Goal: Task Accomplishment & Management: Manage account settings

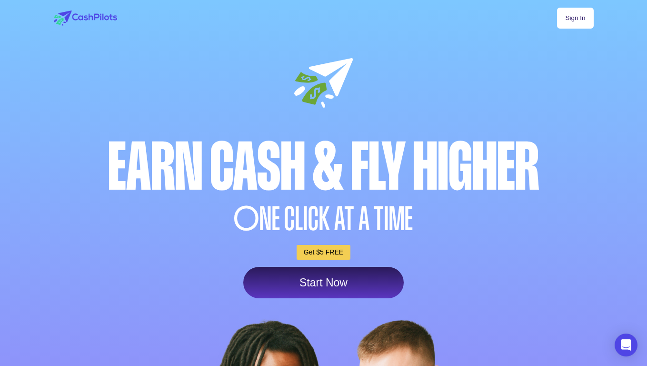
click at [570, 22] on link "Sign In" at bounding box center [575, 18] width 36 height 21
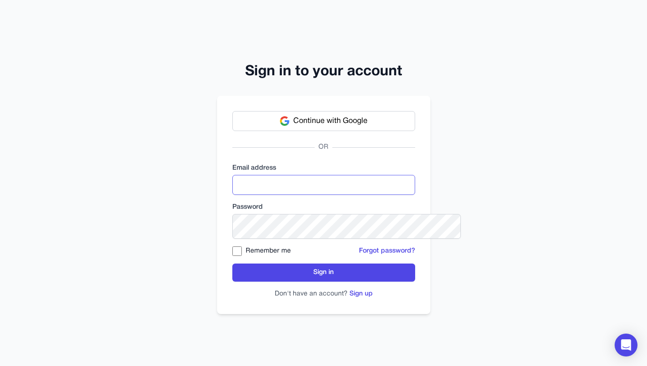
type input "**********"
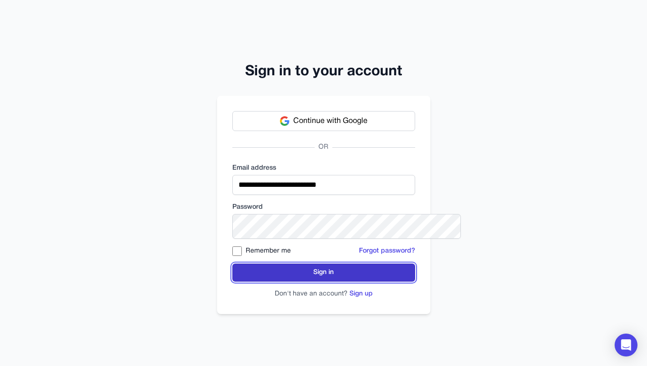
click at [240, 281] on button "Sign in" at bounding box center [323, 272] width 183 height 18
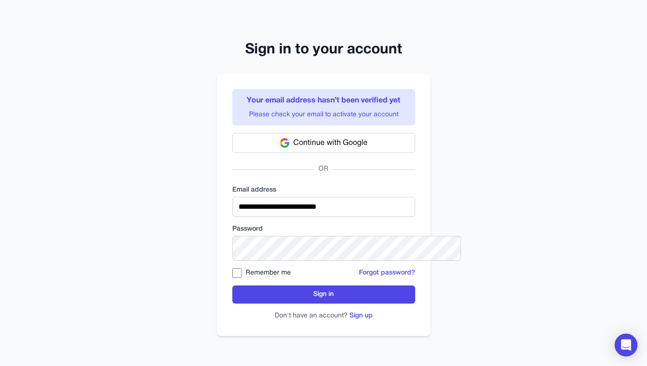
scroll to position [67, 0]
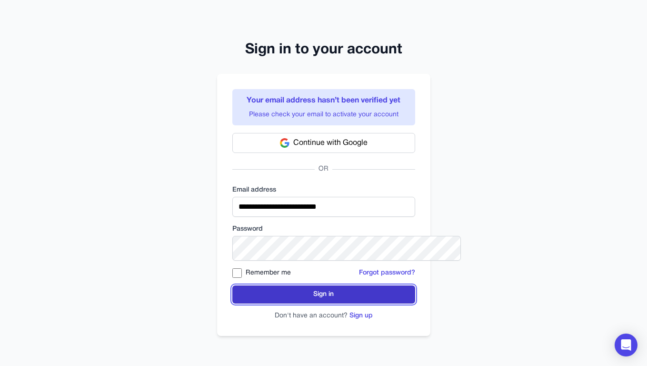
click at [320, 290] on button "Sign in" at bounding box center [323, 294] width 183 height 18
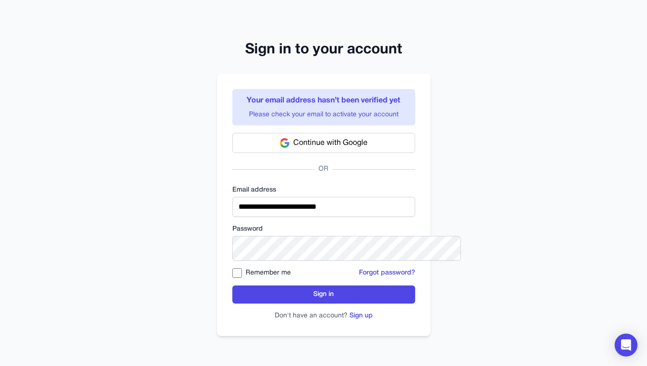
scroll to position [51, 0]
click at [284, 110] on p "Please check your email to activate your account" at bounding box center [323, 115] width 171 height 10
click at [296, 95] on h3 "Your email address hasn’t been verified yet" at bounding box center [323, 100] width 171 height 11
click at [371, 120] on p "Please check your email to activate your account" at bounding box center [323, 115] width 171 height 10
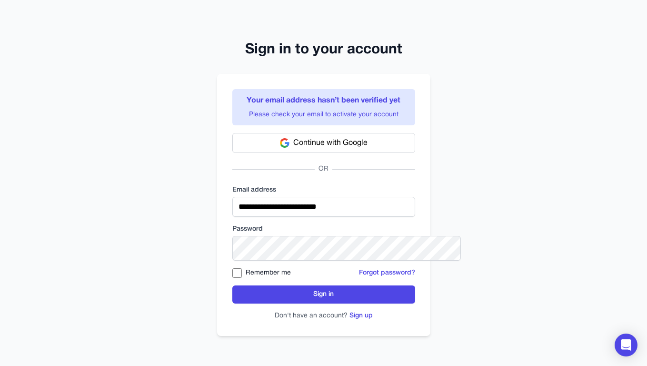
click at [320, 106] on h3 "Your email address hasn’t been verified yet" at bounding box center [323, 100] width 171 height 11
click at [310, 108] on div "Your email address hasn’t been verified yet Please check your email to activate…" at bounding box center [323, 107] width 183 height 36
click at [255, 106] on h3 "Your email address hasn’t been verified yet" at bounding box center [323, 100] width 171 height 11
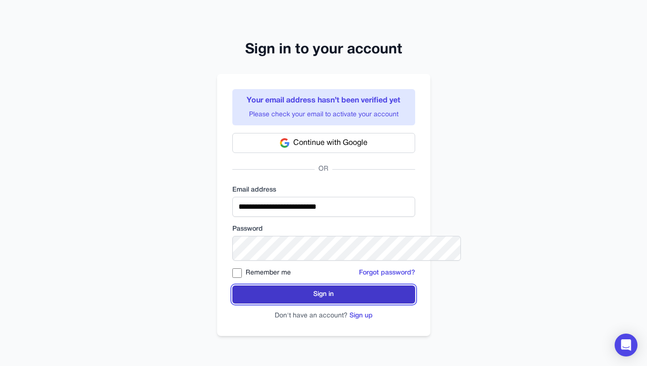
click at [255, 303] on button "Sign in" at bounding box center [323, 294] width 183 height 18
